Goal: Task Accomplishment & Management: Use online tool/utility

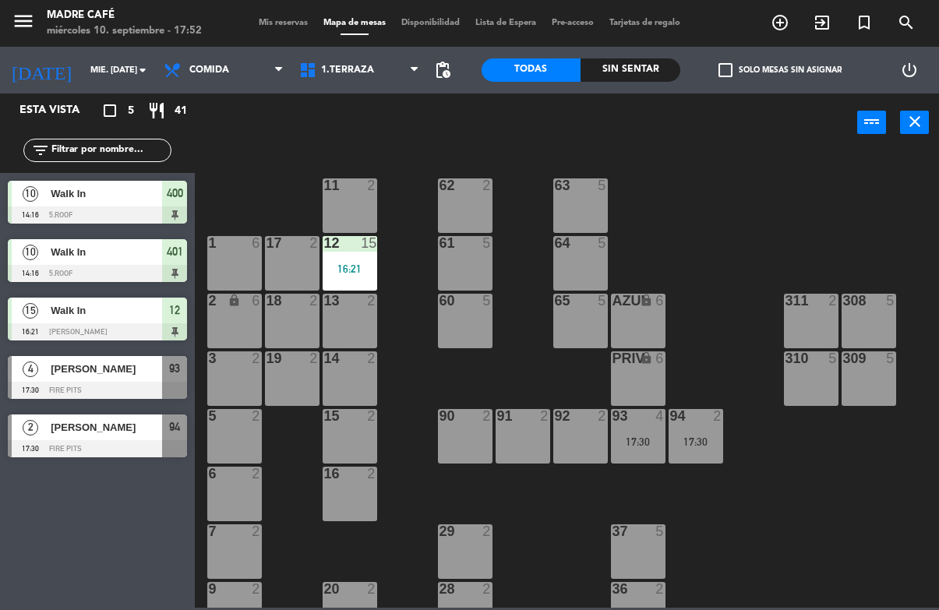
click at [102, 435] on span "[PERSON_NAME]" at bounding box center [106, 427] width 111 height 16
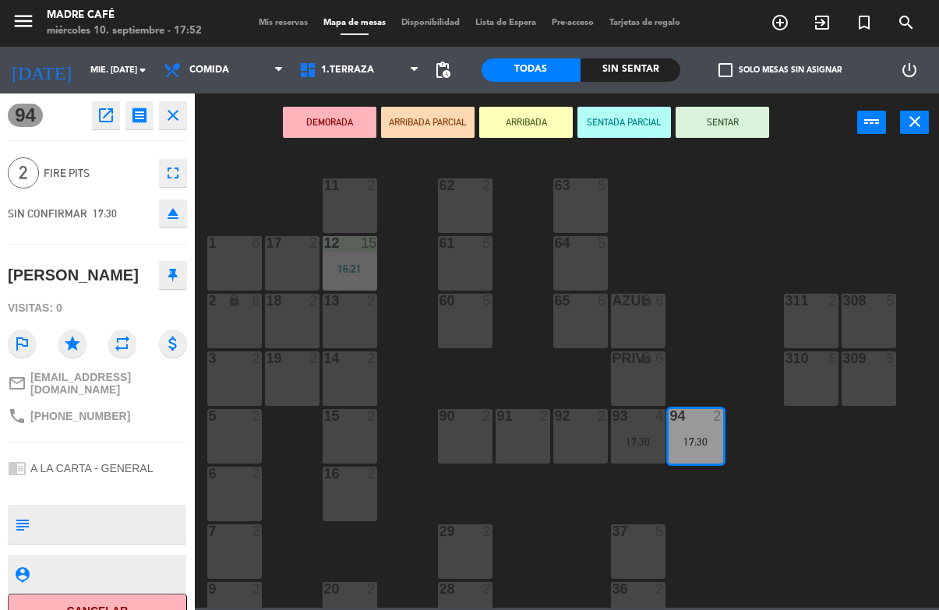
click at [726, 125] on button "SENTAR" at bounding box center [721, 122] width 93 height 31
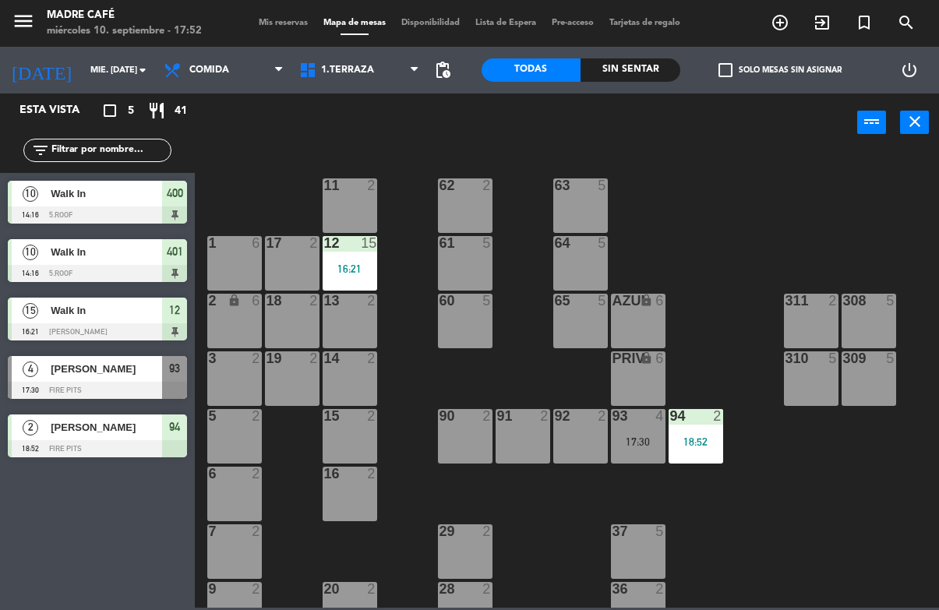
click at [97, 375] on span "[PERSON_NAME]" at bounding box center [106, 369] width 111 height 16
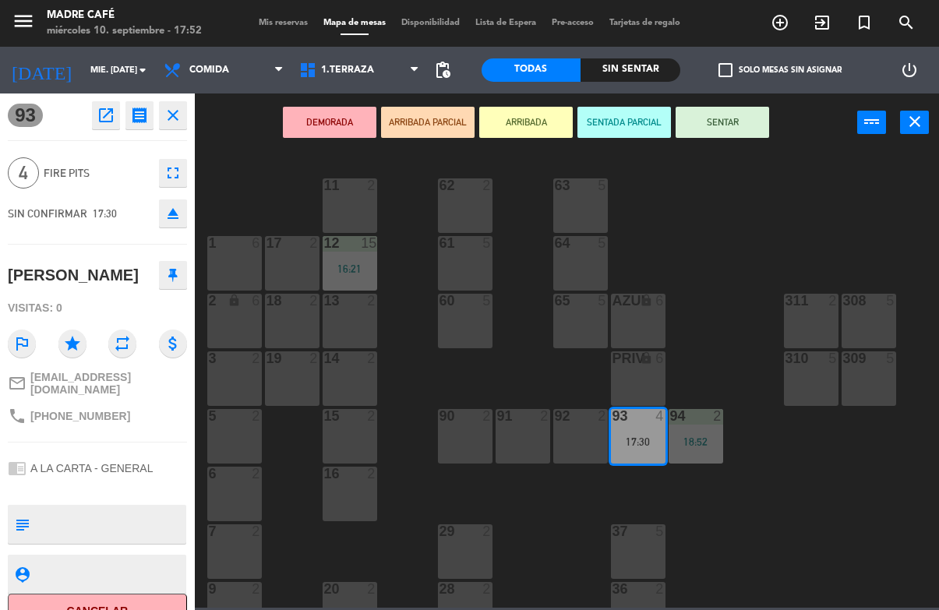
click at [726, 126] on button "SENTAR" at bounding box center [721, 122] width 93 height 31
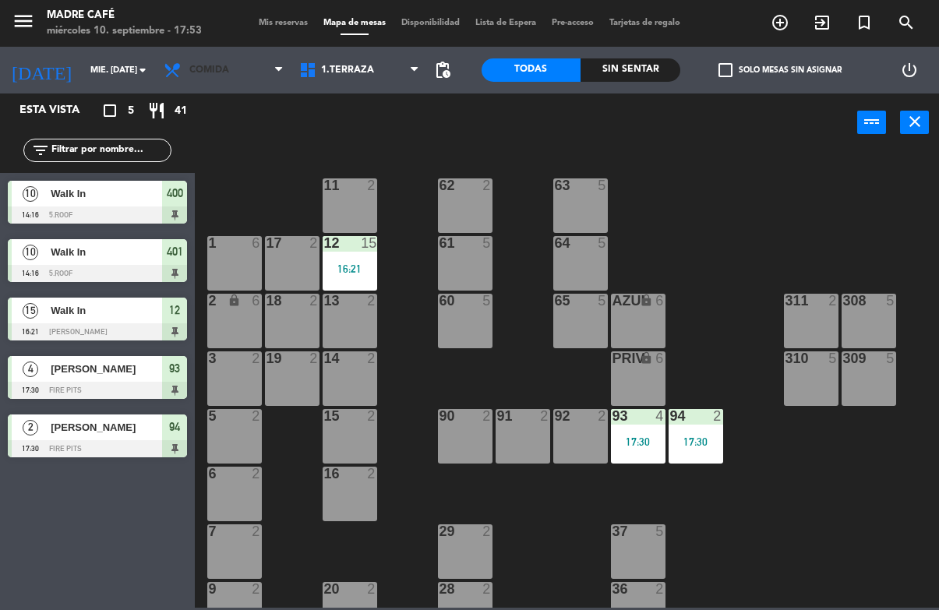
click at [231, 74] on span "Comida" at bounding box center [224, 70] width 136 height 34
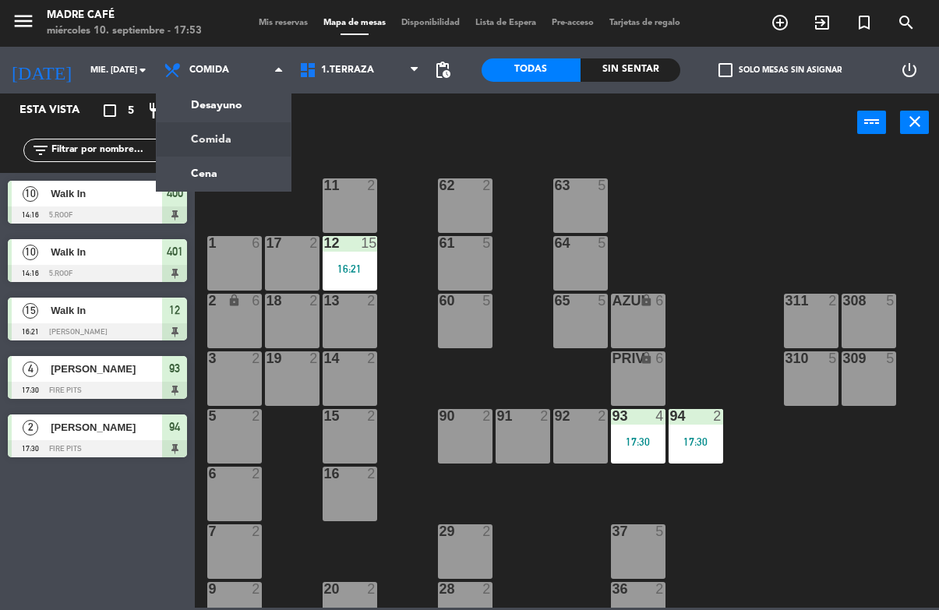
click at [220, 170] on ng-component "menu Madre Café miércoles 10. septiembre - 17:53 Mis reservas Mapa de mesas Dis…" at bounding box center [469, 304] width 939 height 608
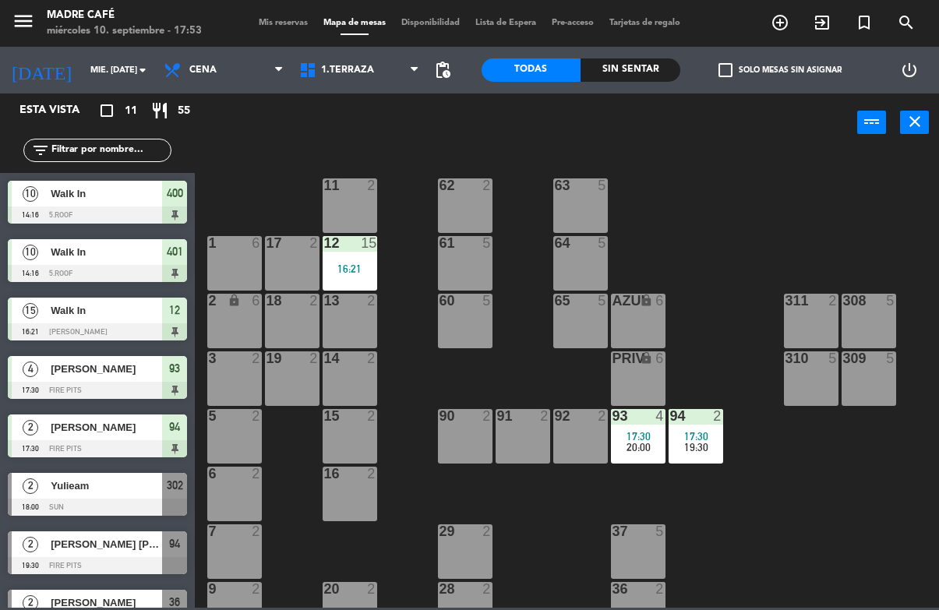
scroll to position [-1, 0]
click at [224, 59] on span "Cena" at bounding box center [224, 70] width 136 height 34
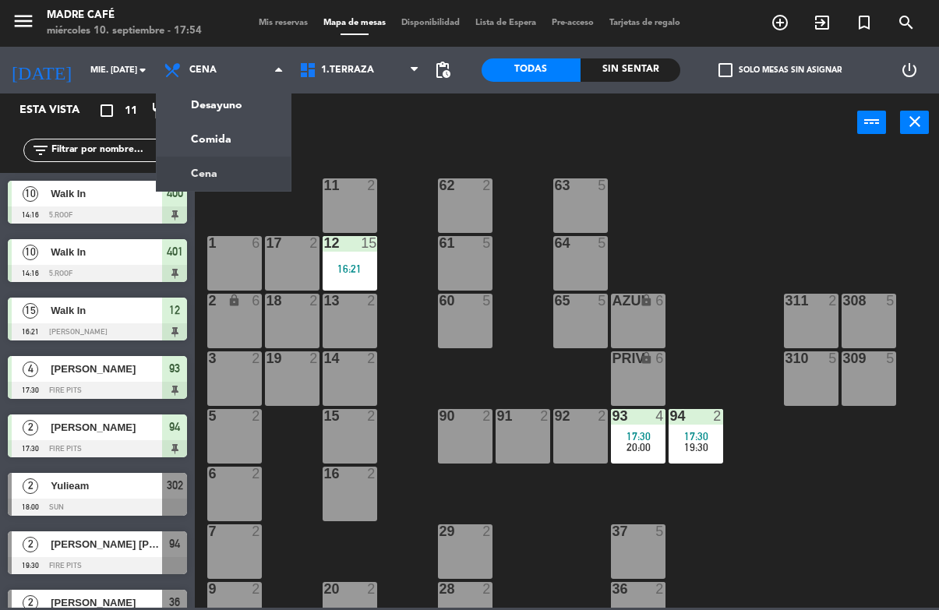
click at [238, 139] on ng-component "menu Madre Café miércoles 10. septiembre - 17:54 Mis reservas Mapa de mesas Dis…" at bounding box center [469, 304] width 939 height 608
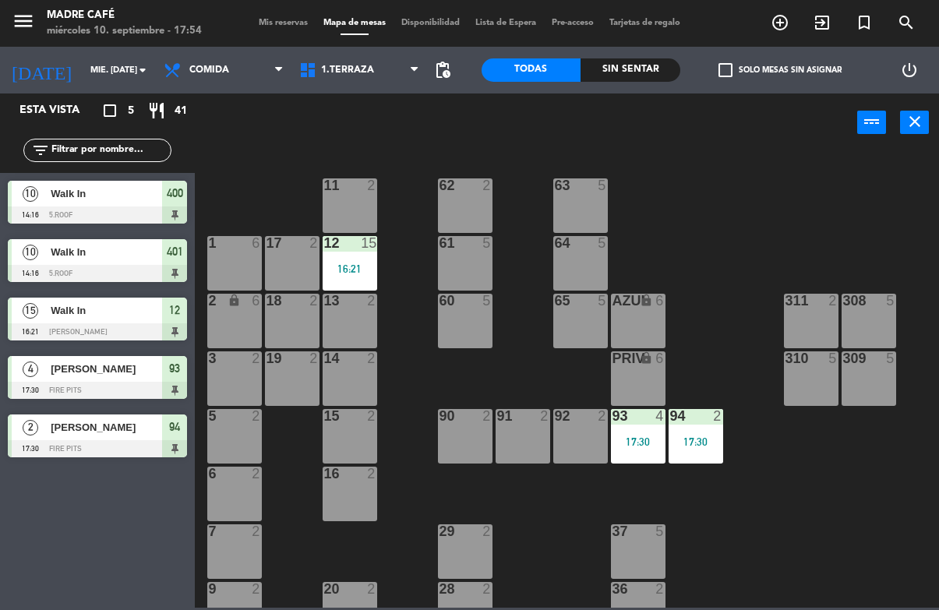
click at [823, 33] on span "exit_to_app" at bounding box center [822, 22] width 42 height 26
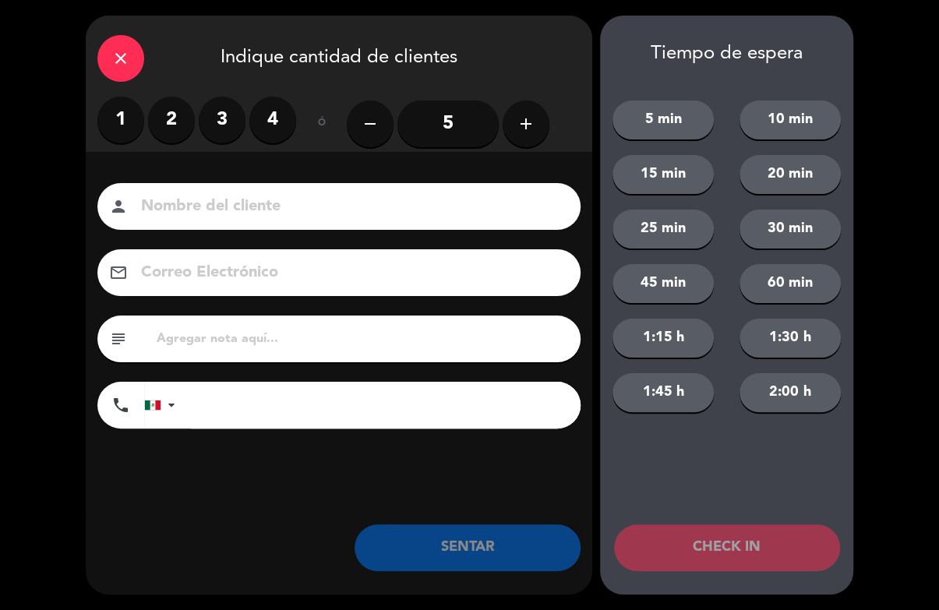
click at [520, 127] on icon "add" at bounding box center [525, 124] width 19 height 19
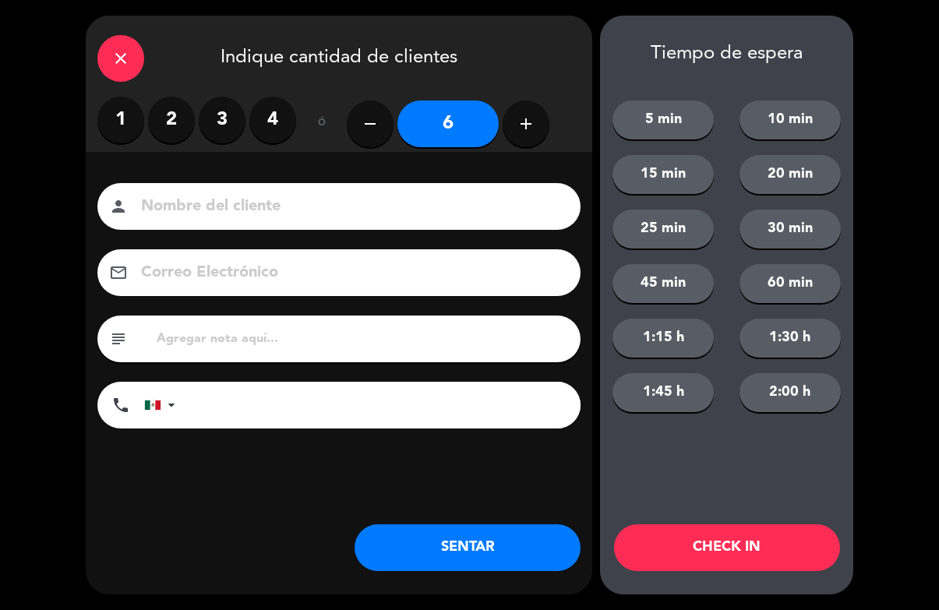
click at [523, 125] on icon "add" at bounding box center [525, 124] width 19 height 19
click at [516, 128] on icon "add" at bounding box center [525, 124] width 19 height 19
type input "8"
click at [751, 552] on button "CHECK IN" at bounding box center [727, 547] width 226 height 47
